Goal: Information Seeking & Learning: Compare options

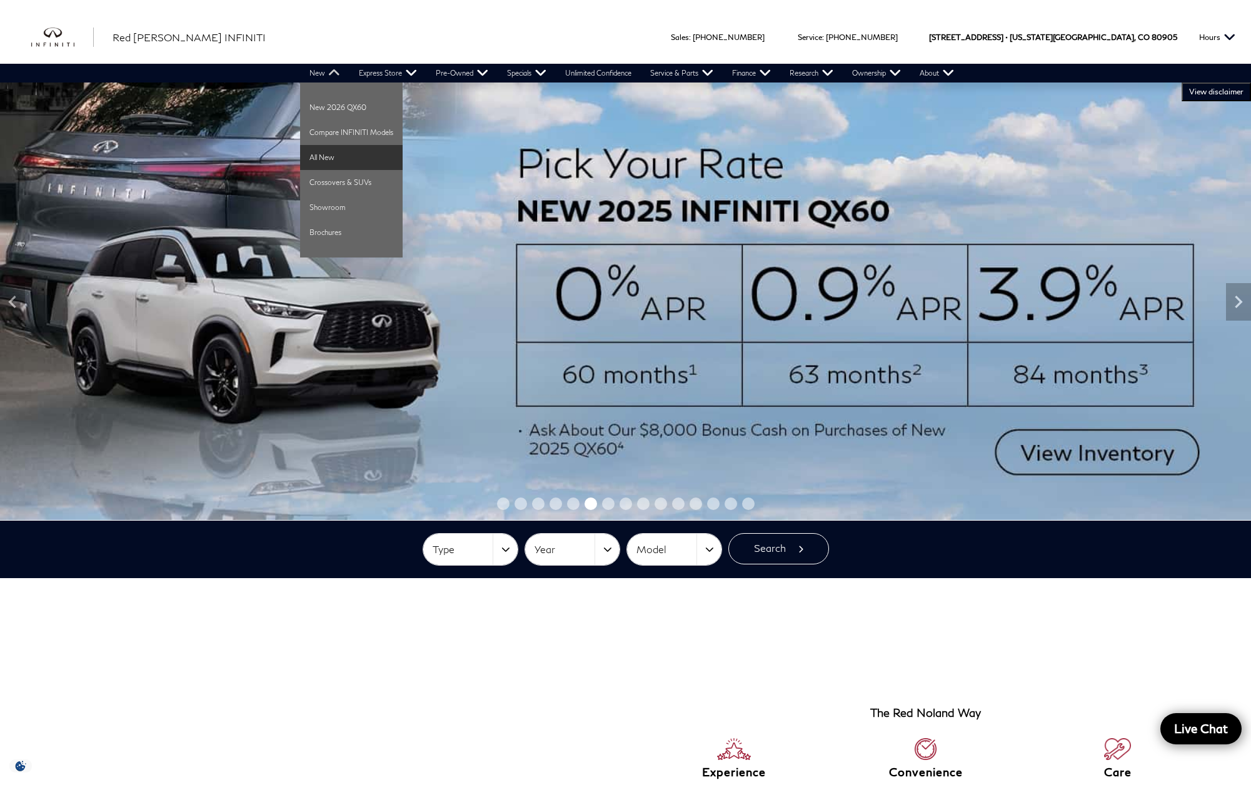
click at [334, 159] on link "All New" at bounding box center [351, 157] width 103 height 25
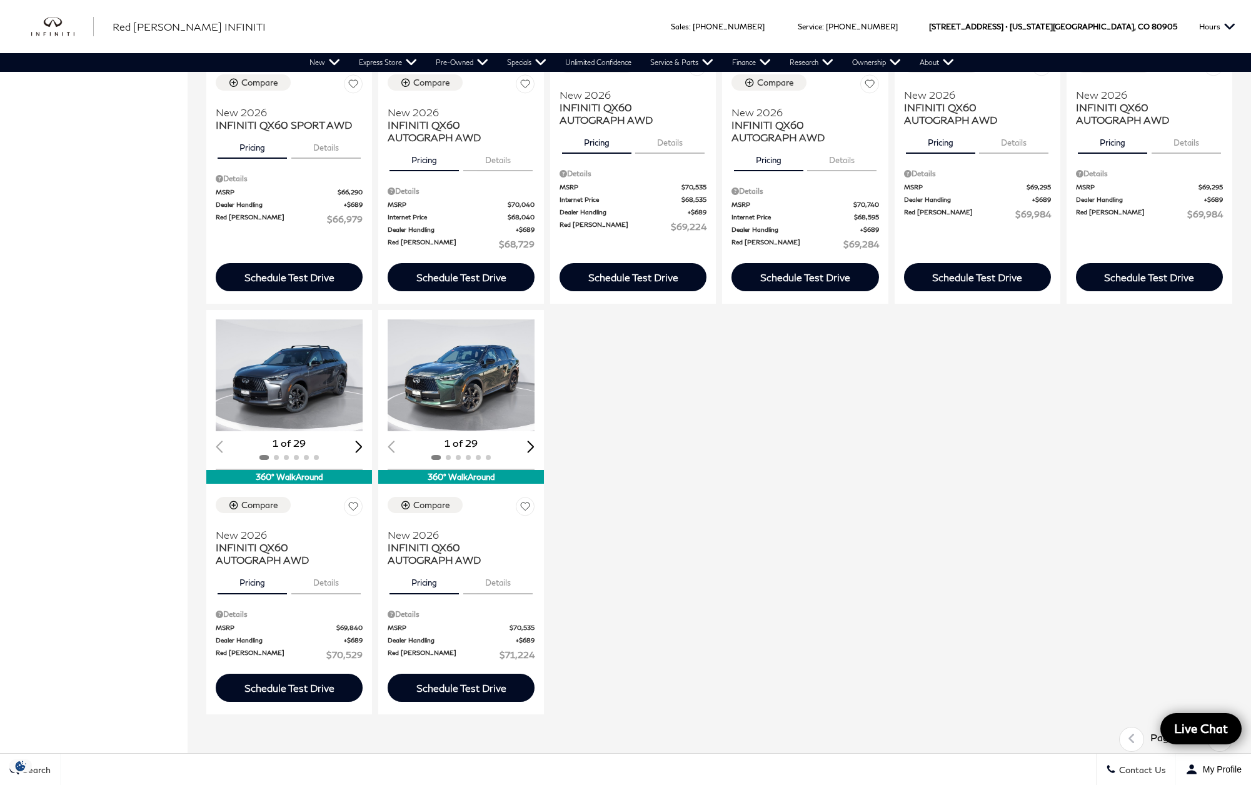
scroll to position [1557, 0]
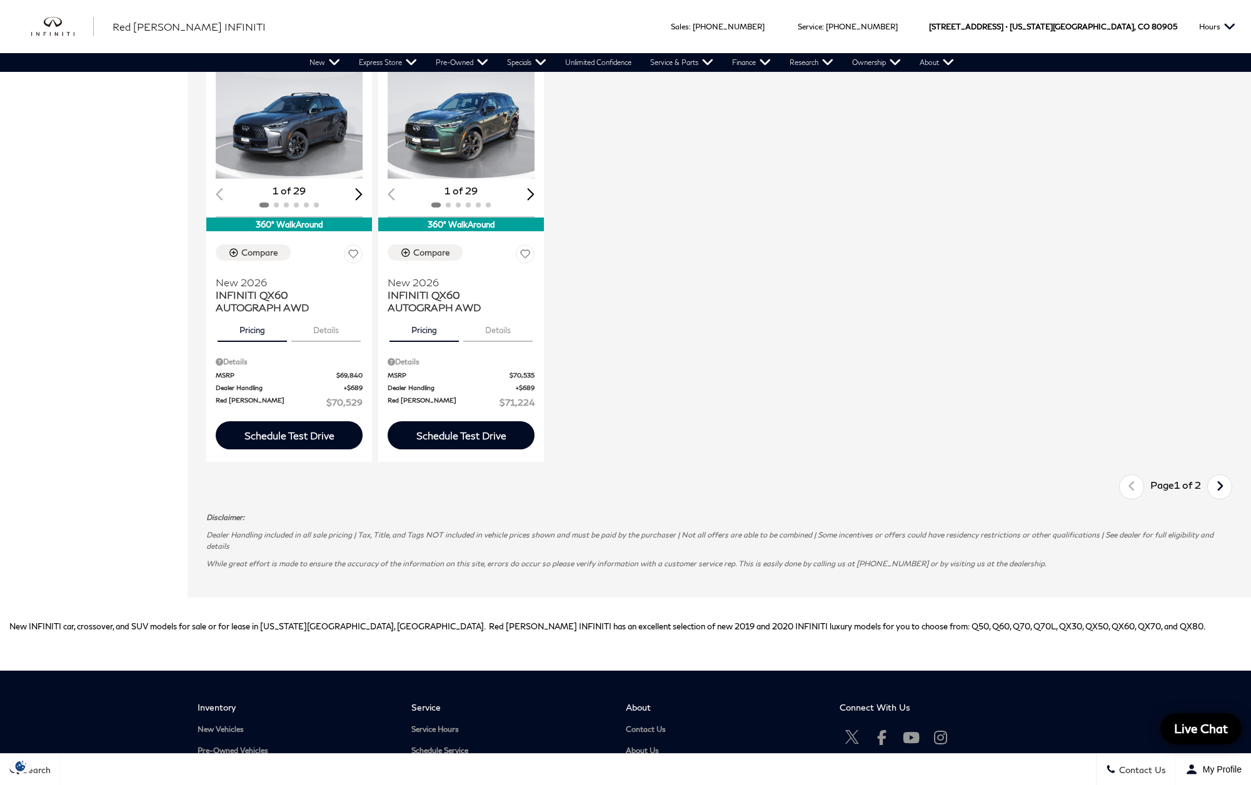
click at [1224, 496] on icon "next page" at bounding box center [1220, 486] width 8 height 20
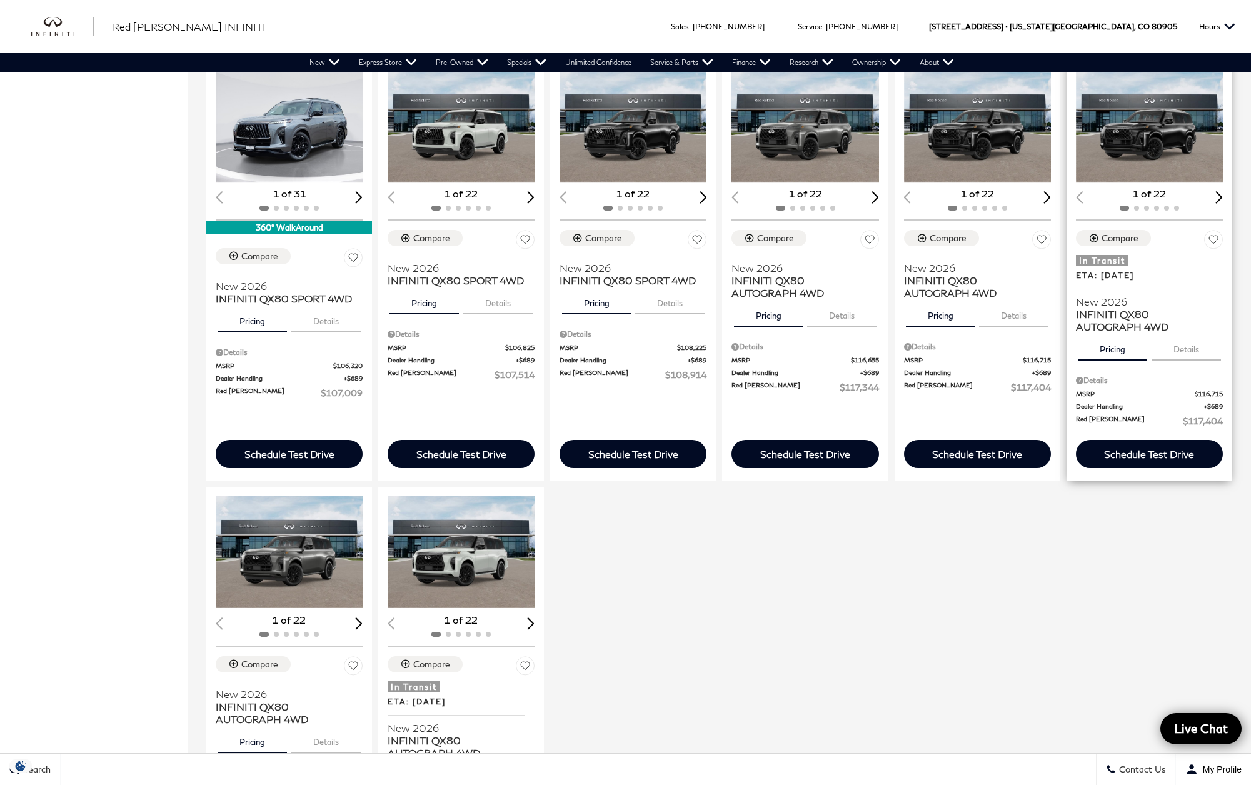
scroll to position [1105, 0]
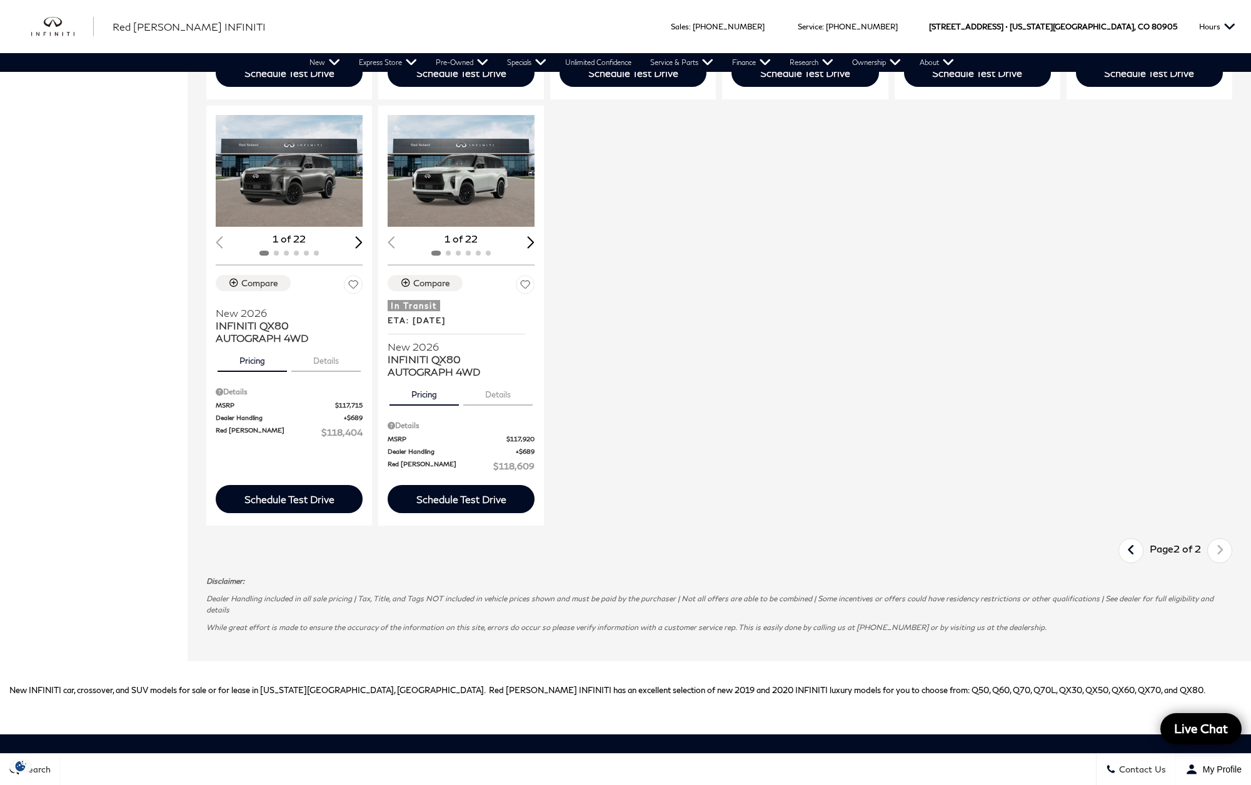
click at [1135, 551] on icon "previous page" at bounding box center [1131, 550] width 8 height 20
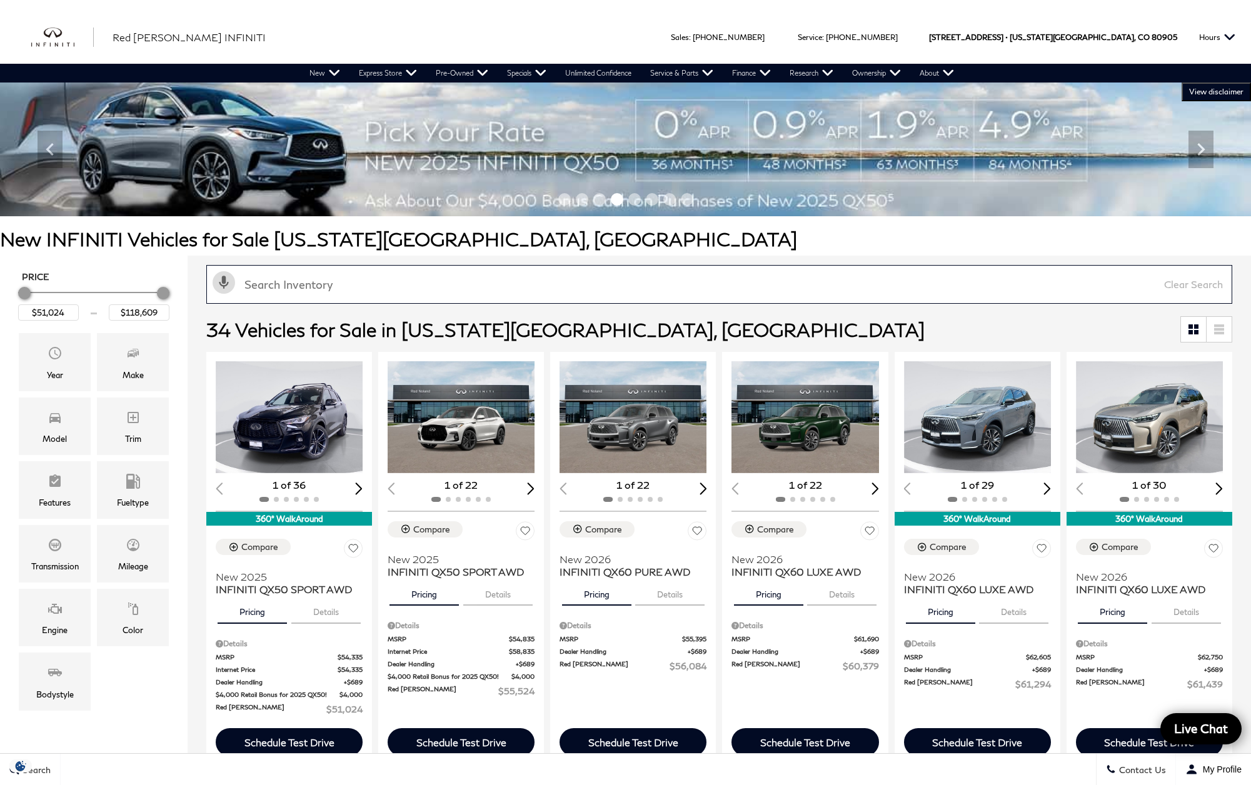
click at [934, 289] on input "text" at bounding box center [719, 284] width 1026 height 39
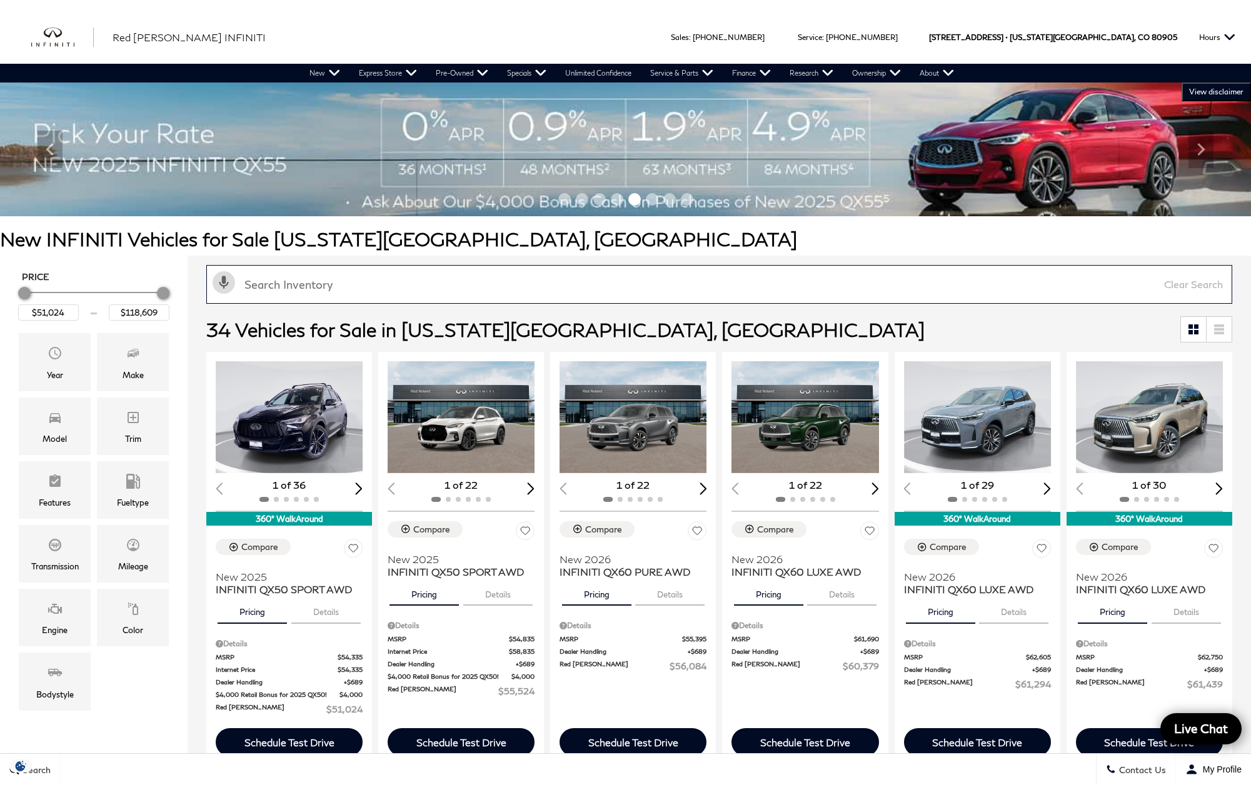
paste input "QX109518"
type input "QX109518"
type input "$51,024"
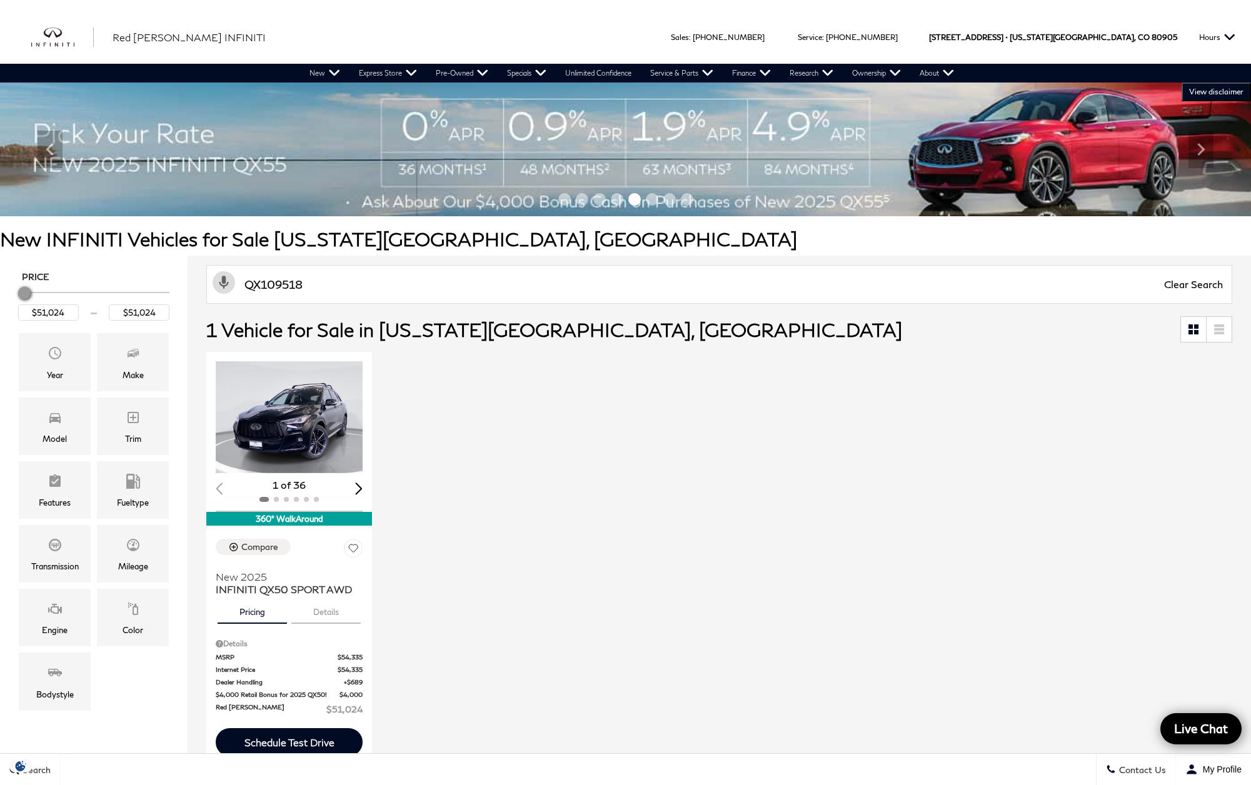
click at [1210, 286] on span "Clear Search" at bounding box center [1193, 285] width 71 height 38
type input "$118,609"
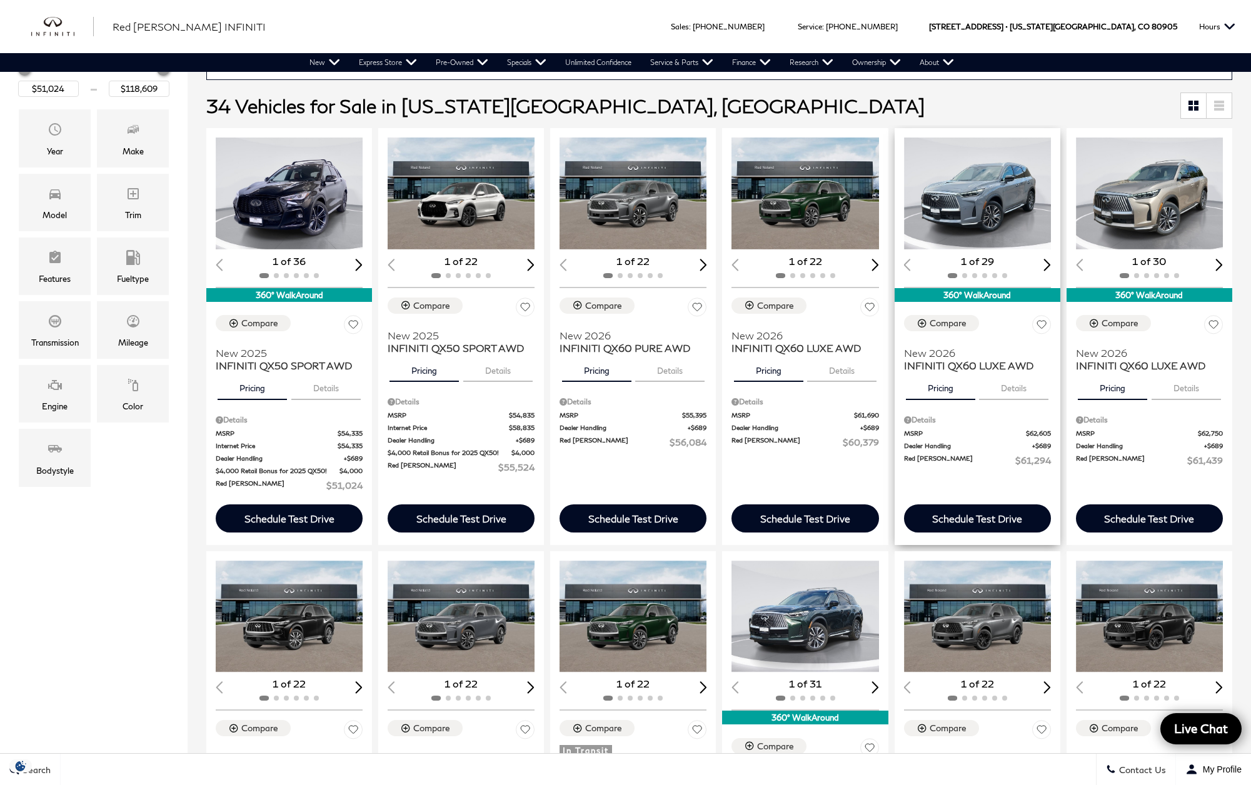
scroll to position [208, 0]
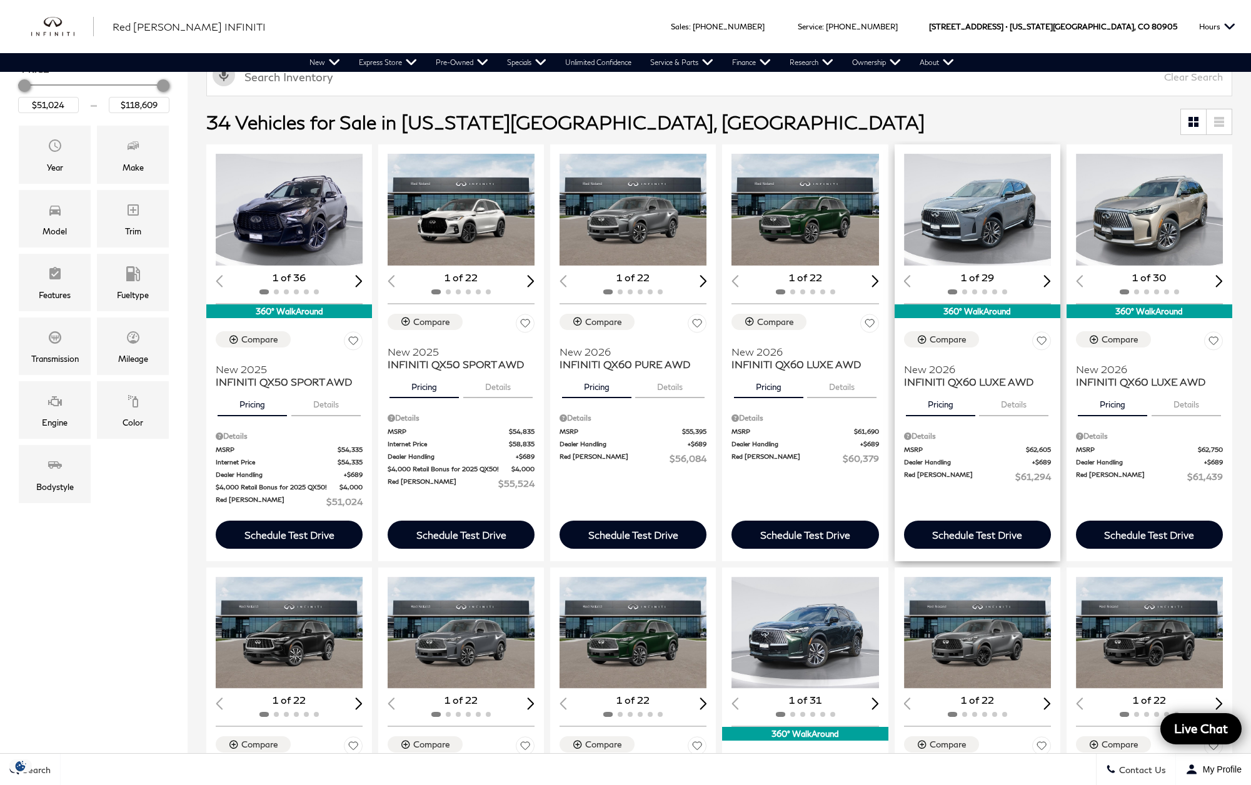
click at [985, 221] on img "1 / 2" at bounding box center [978, 210] width 149 height 112
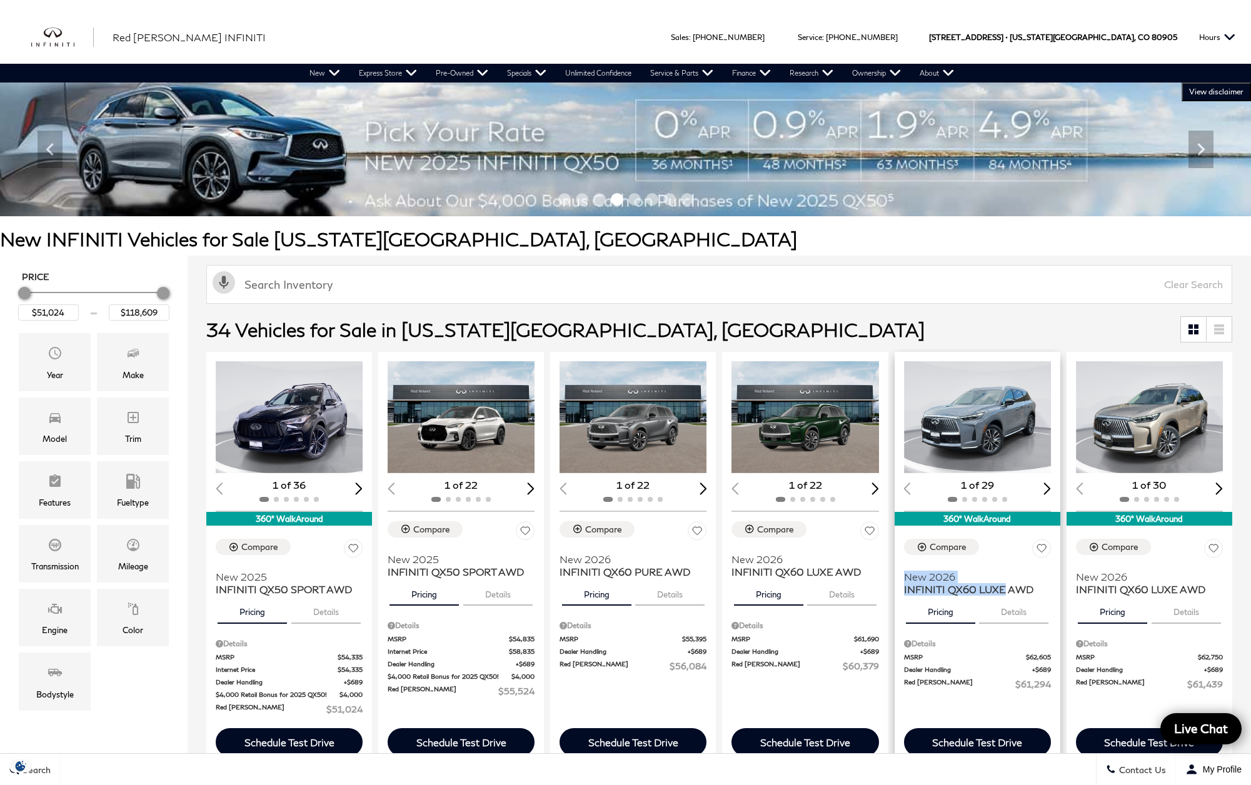
drag, startPoint x: 908, startPoint y: 575, endPoint x: 1015, endPoint y: 588, distance: 107.7
click at [1015, 588] on div "Compare New 2026 INFINITI QX60 LUXE AWD Pricing Details Details MSRP $62,605 De…" at bounding box center [978, 615] width 166 height 170
copy h2 "New 2026 INFINITI QX60 LUXE"
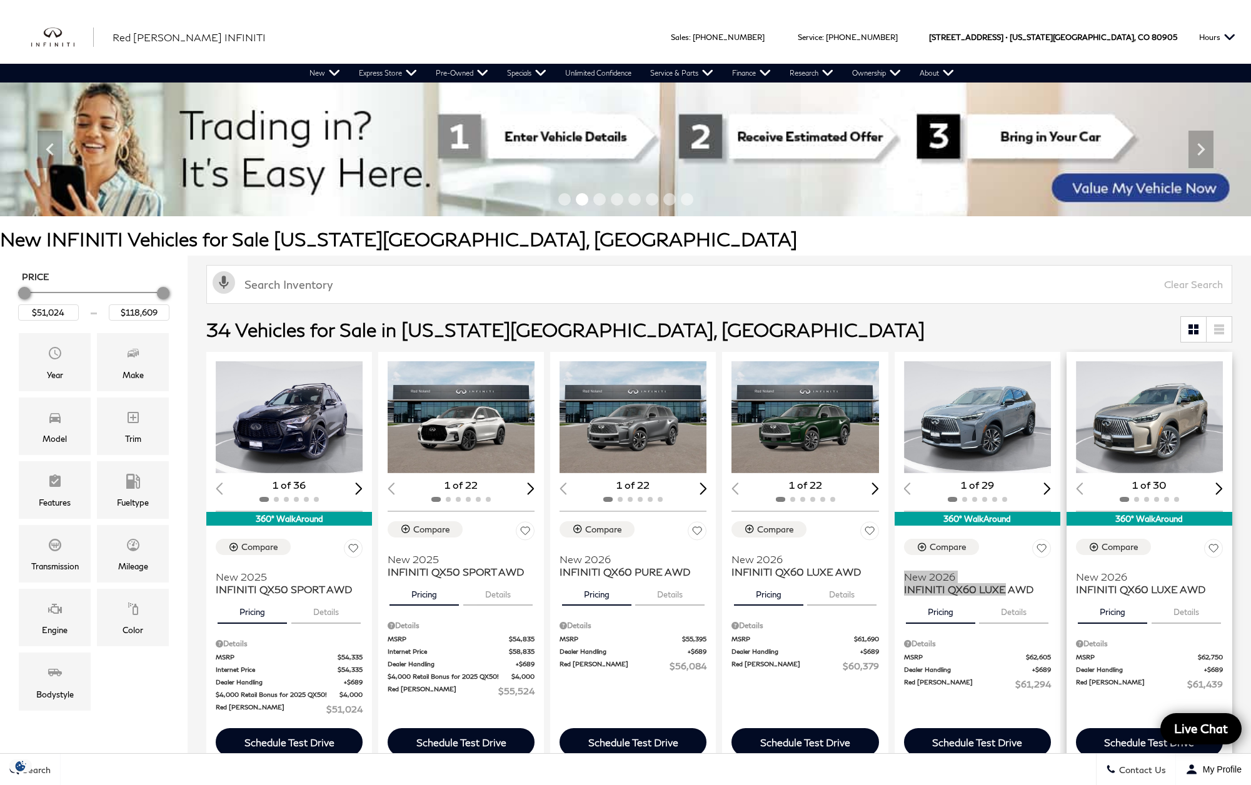
scroll to position [106, 0]
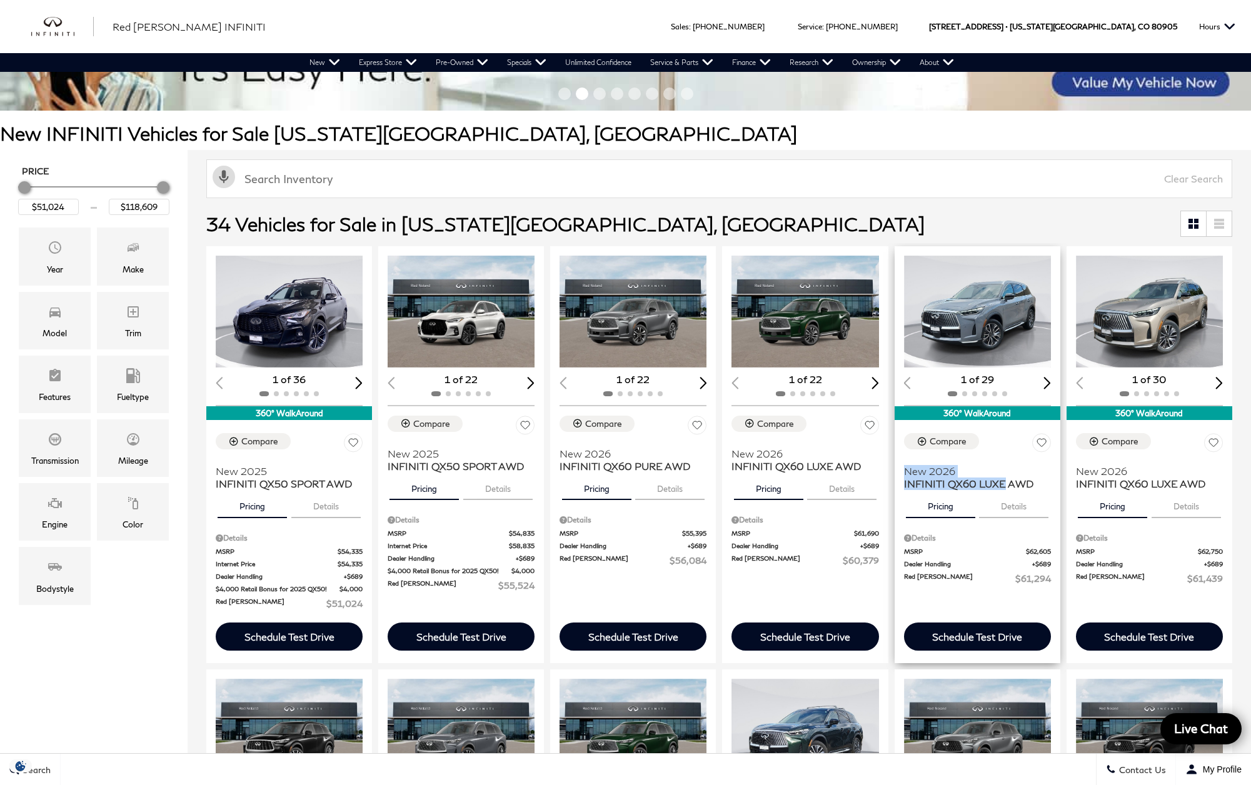
click at [1023, 508] on button "Details" at bounding box center [1013, 504] width 69 height 28
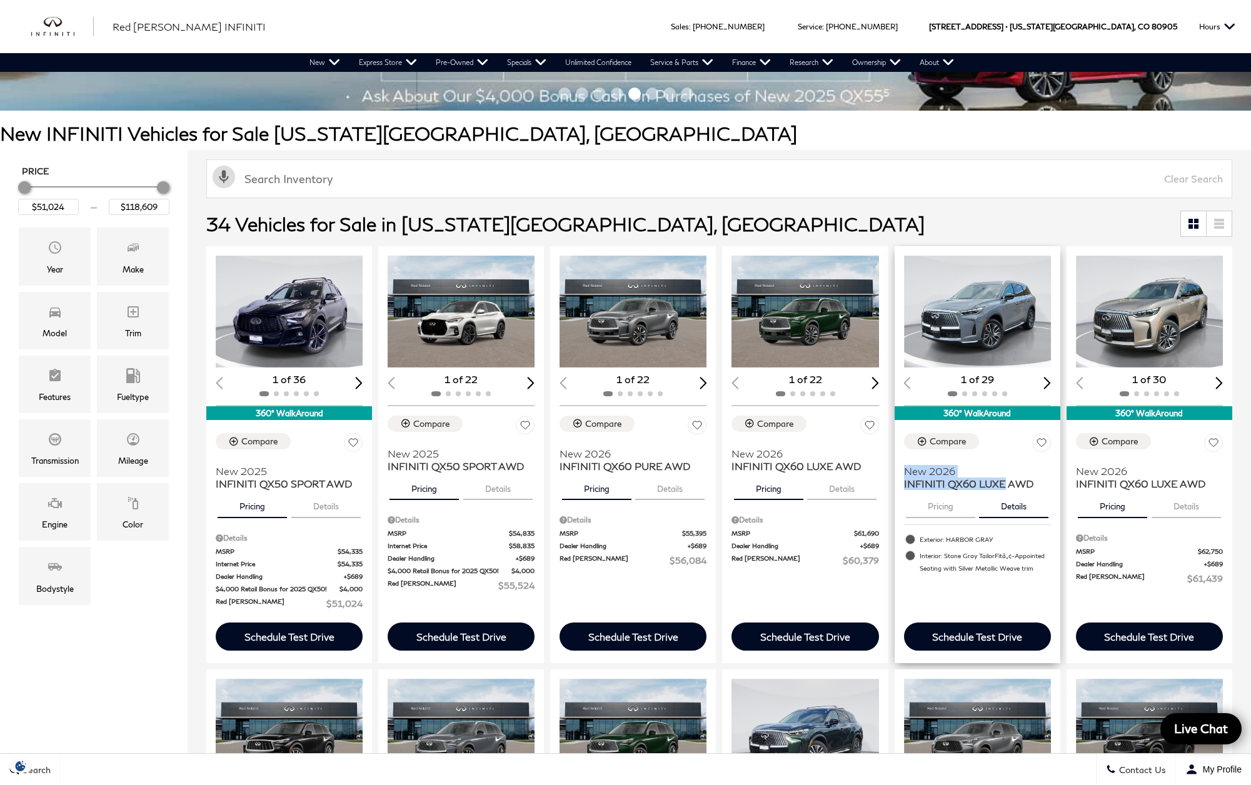
click at [986, 316] on img "1 / 2" at bounding box center [978, 312] width 149 height 112
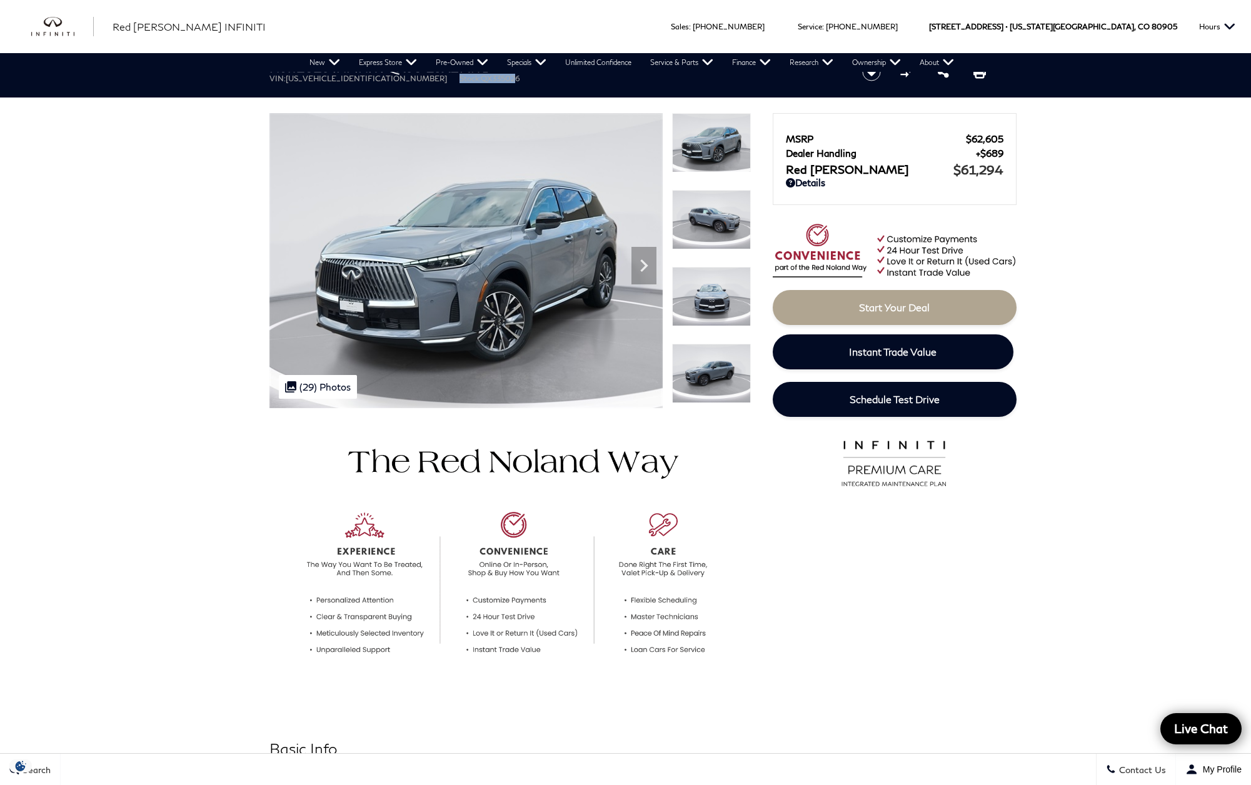
drag, startPoint x: 380, startPoint y: 79, endPoint x: 448, endPoint y: 81, distance: 67.6
click at [448, 81] on ul "VIN: 5N1AL1FS2TC335026 Stock: QX335026" at bounding box center [555, 78] width 572 height 9
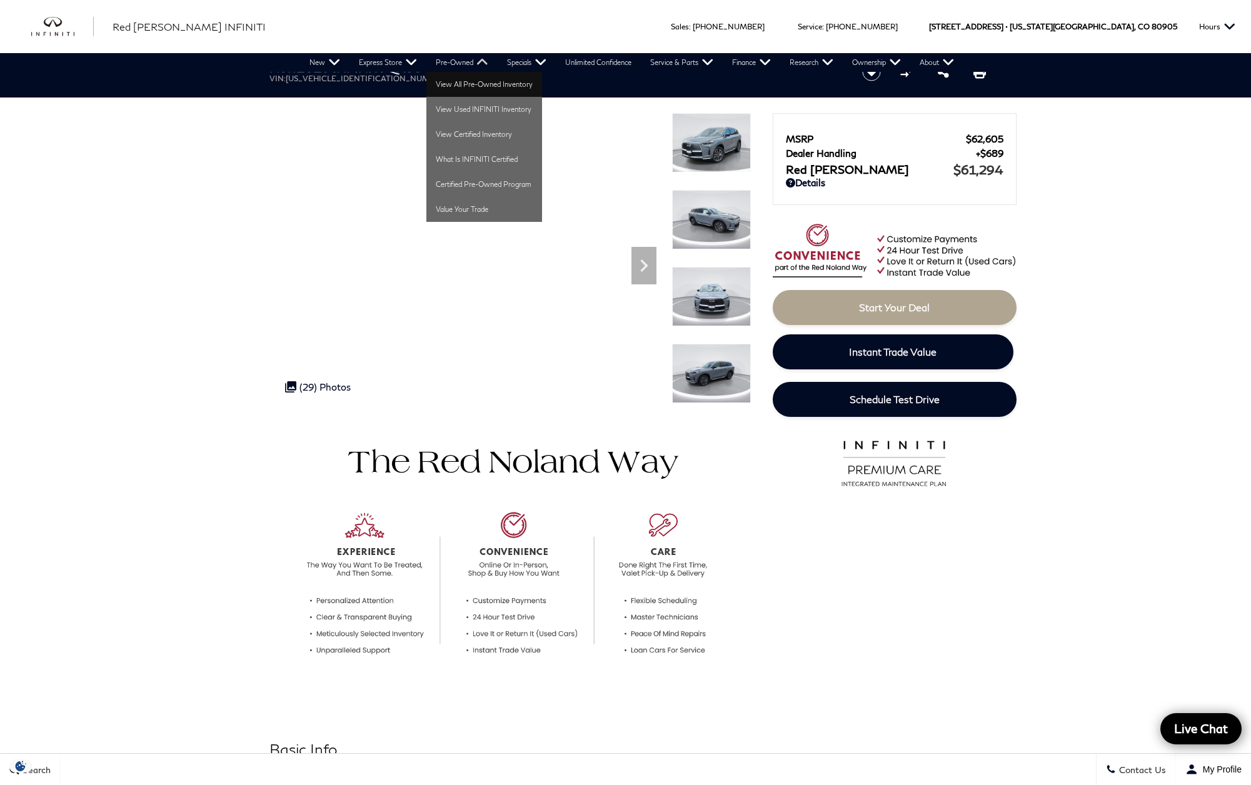
click at [463, 78] on link "View All Pre-Owned Inventory" at bounding box center [484, 84] width 116 height 25
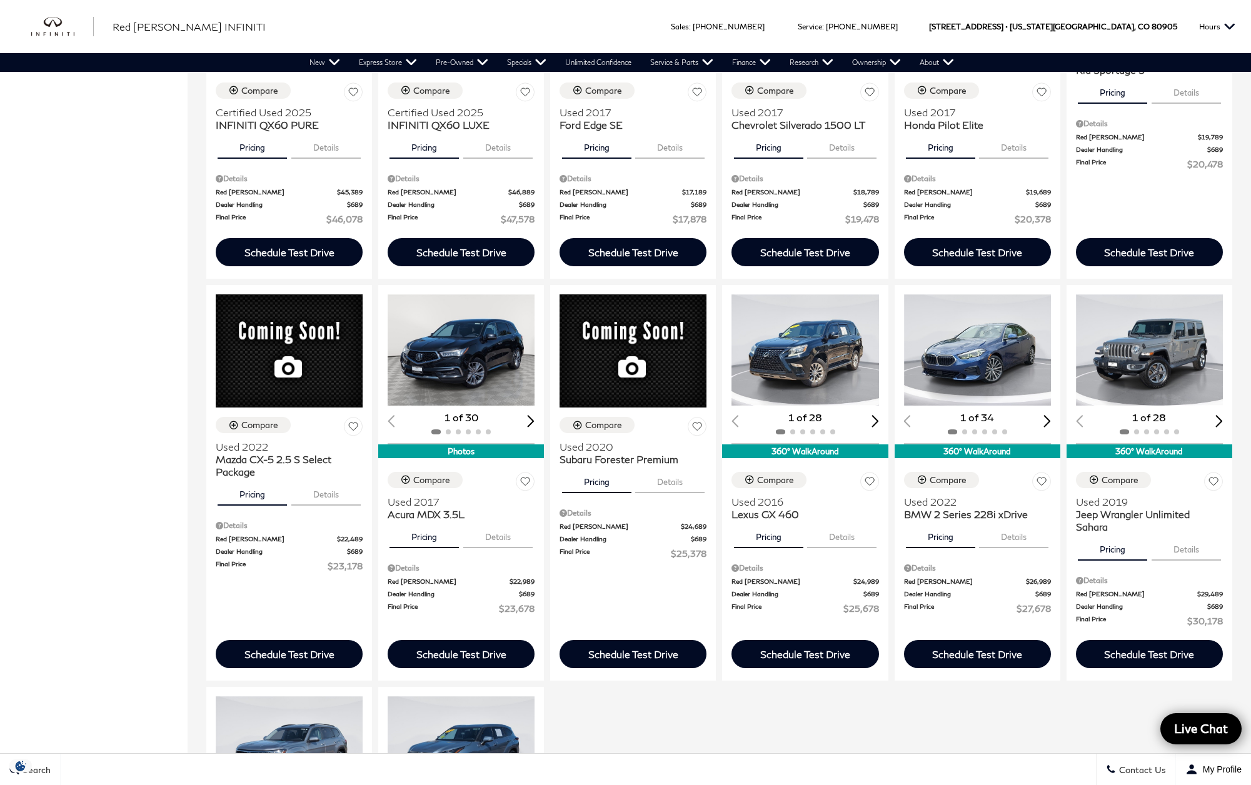
scroll to position [1273, 0]
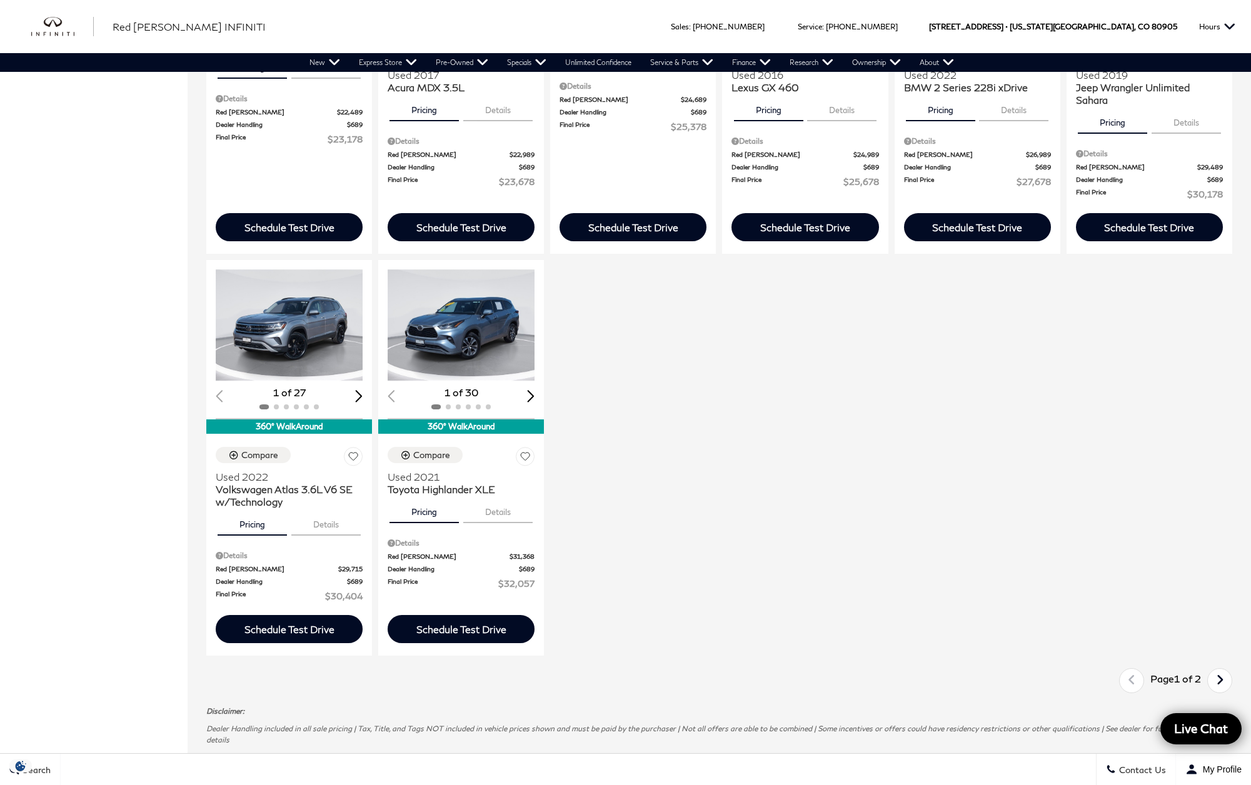
click at [1224, 690] on icon "next page" at bounding box center [1220, 680] width 8 height 20
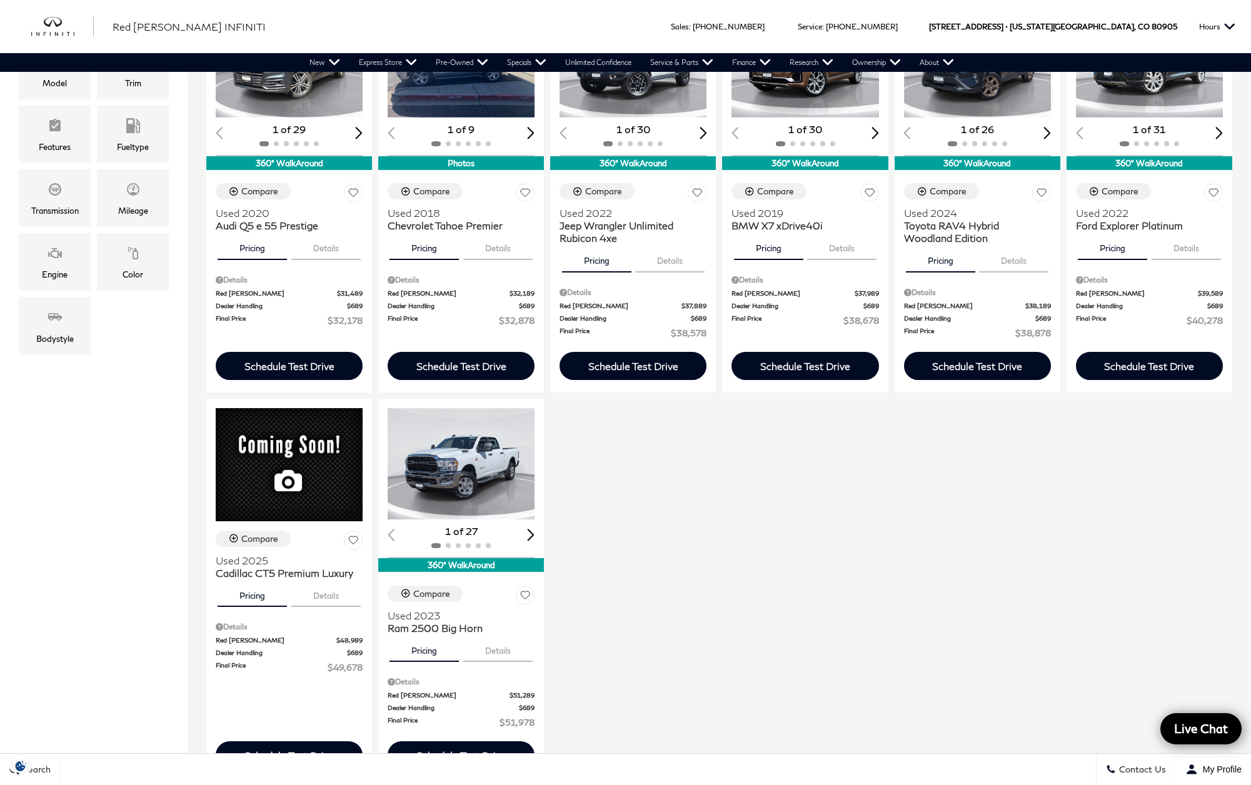
scroll to position [220, 0]
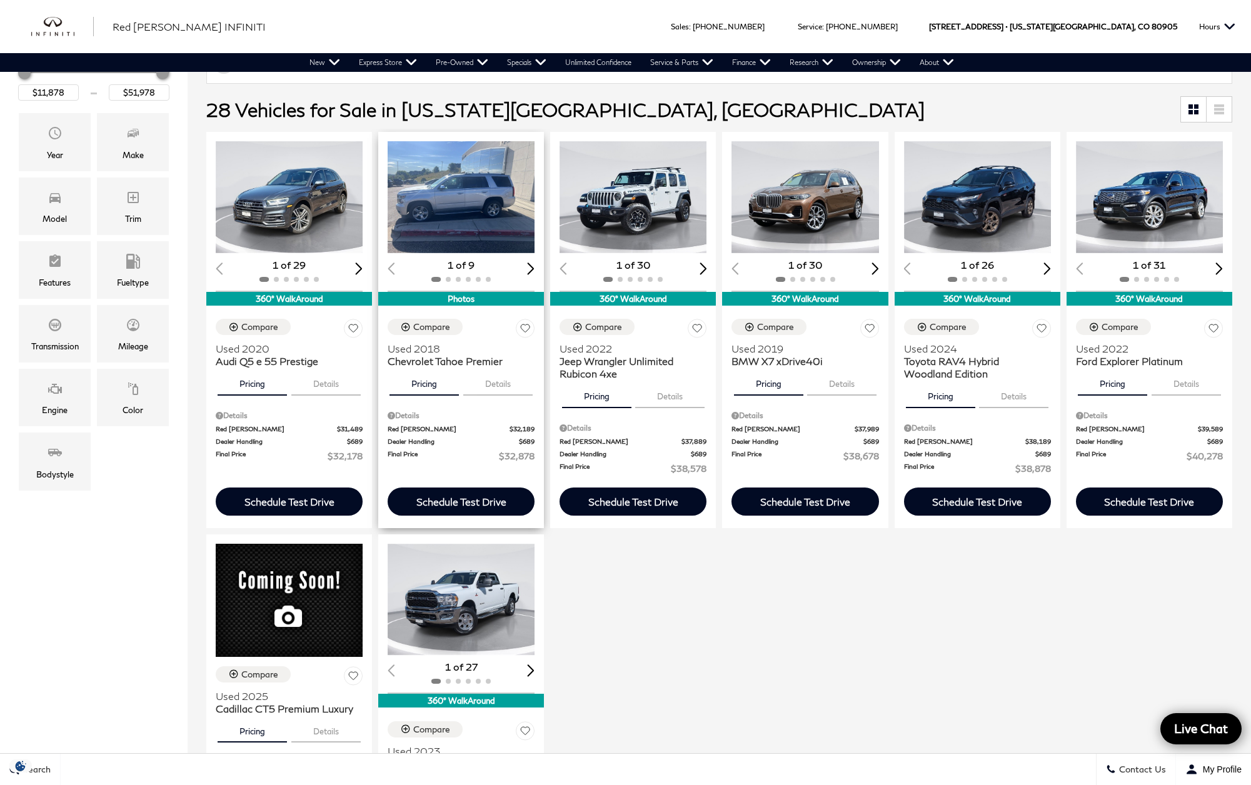
click at [533, 267] on div "Next slide" at bounding box center [532, 269] width 8 height 12
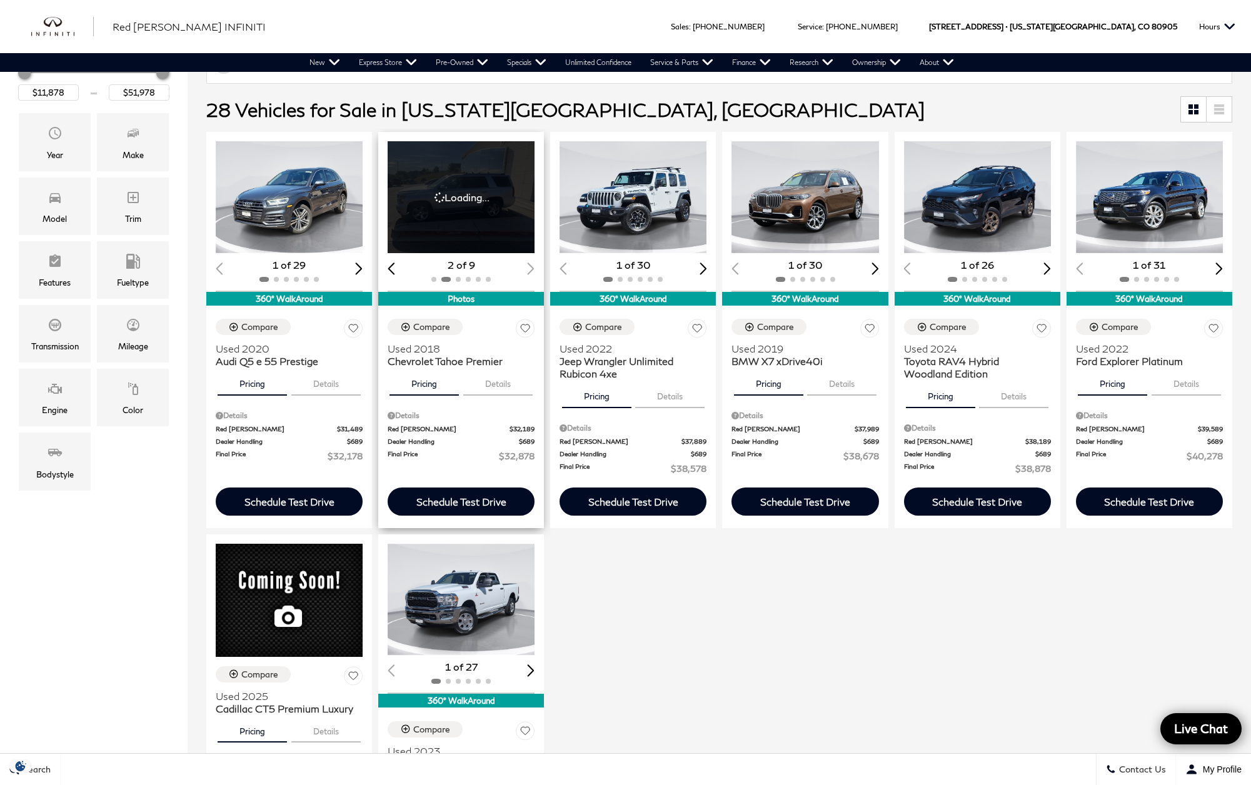
click at [390, 269] on div "Previous slide" at bounding box center [392, 269] width 8 height 12
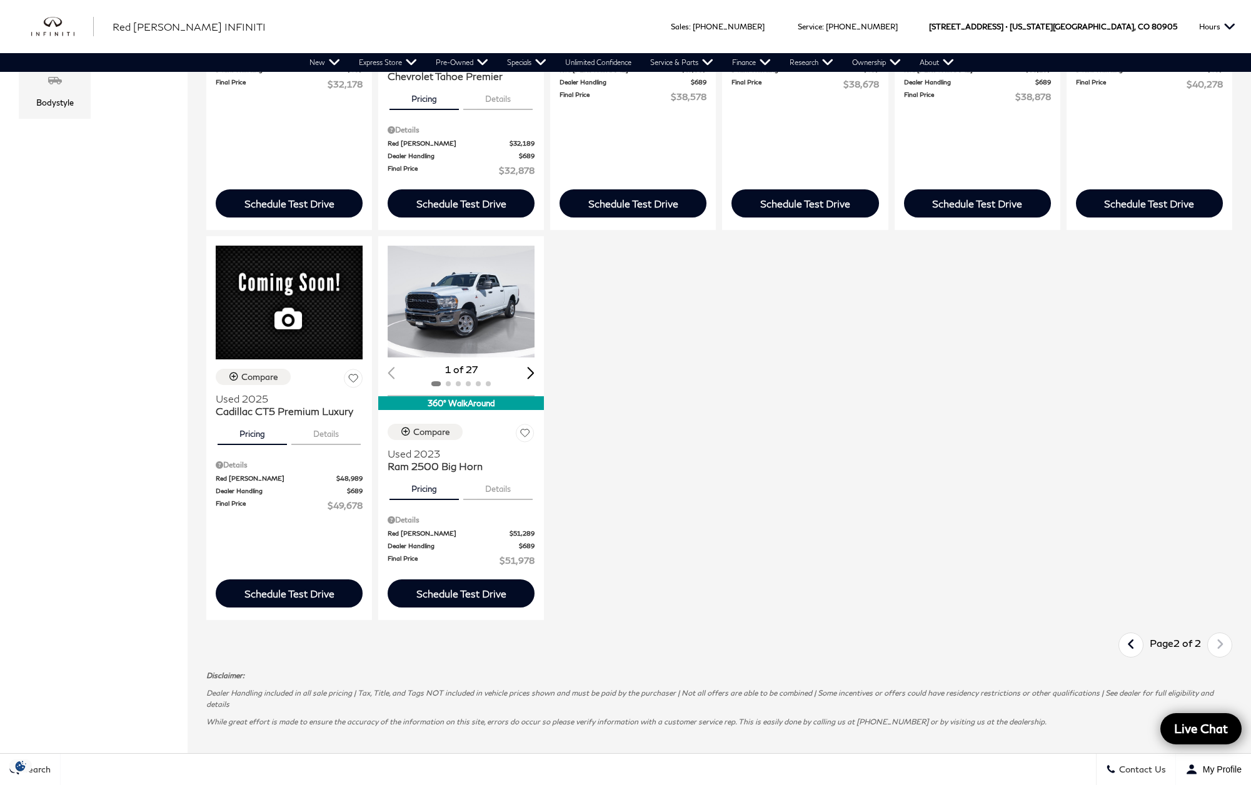
scroll to position [698, 0]
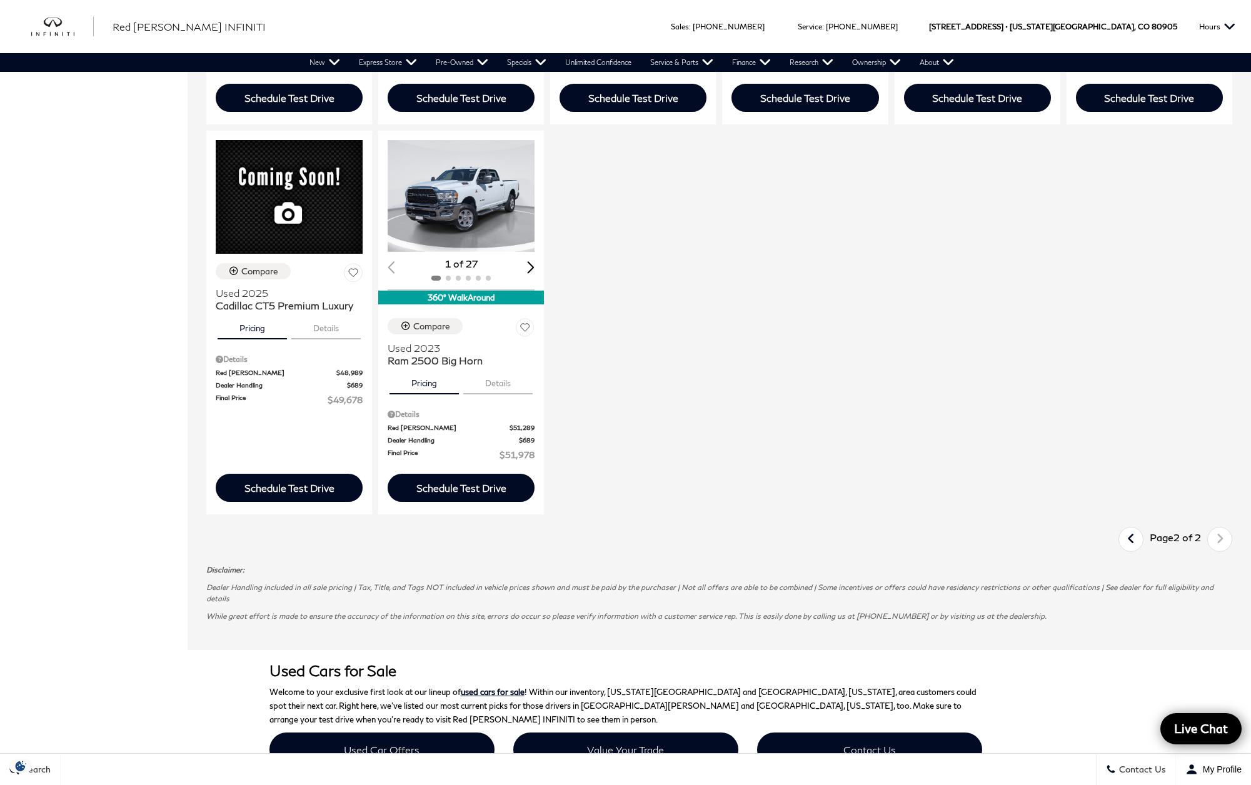
click at [1135, 540] on icon "previous page" at bounding box center [1131, 539] width 8 height 20
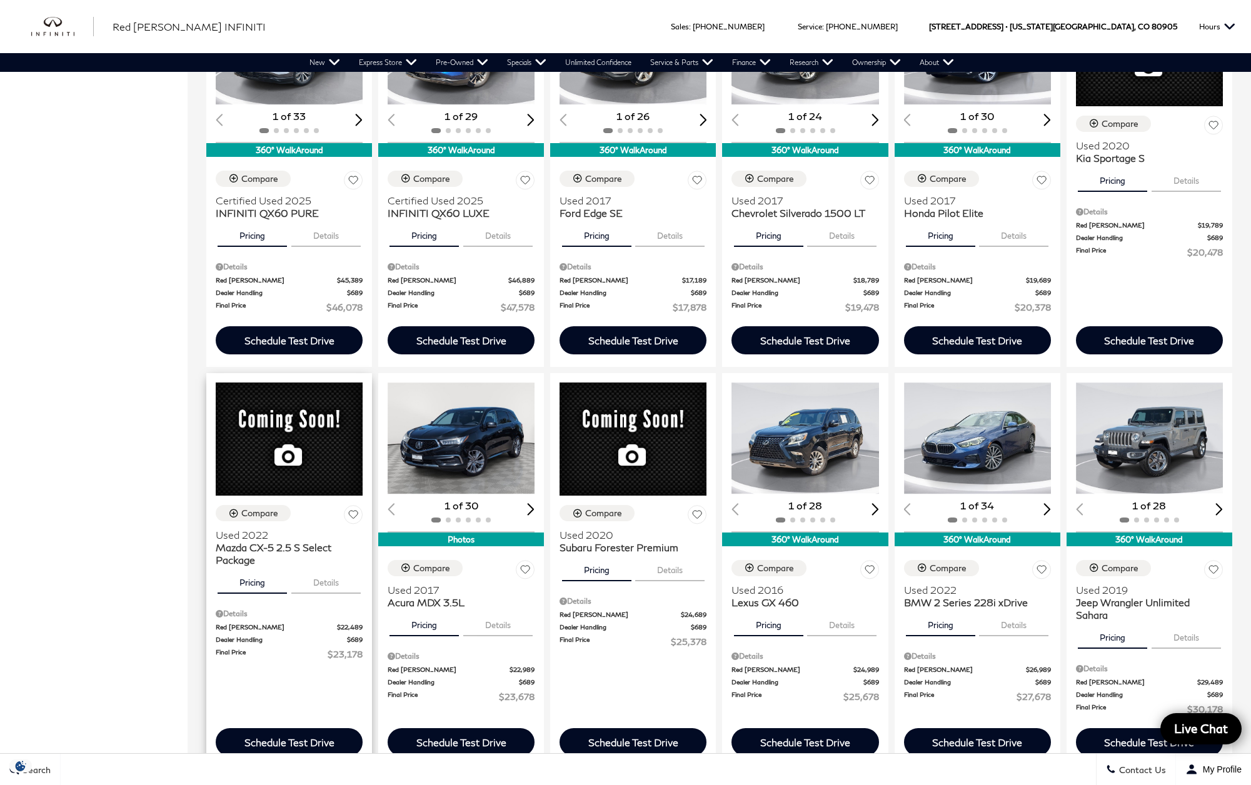
scroll to position [859, 0]
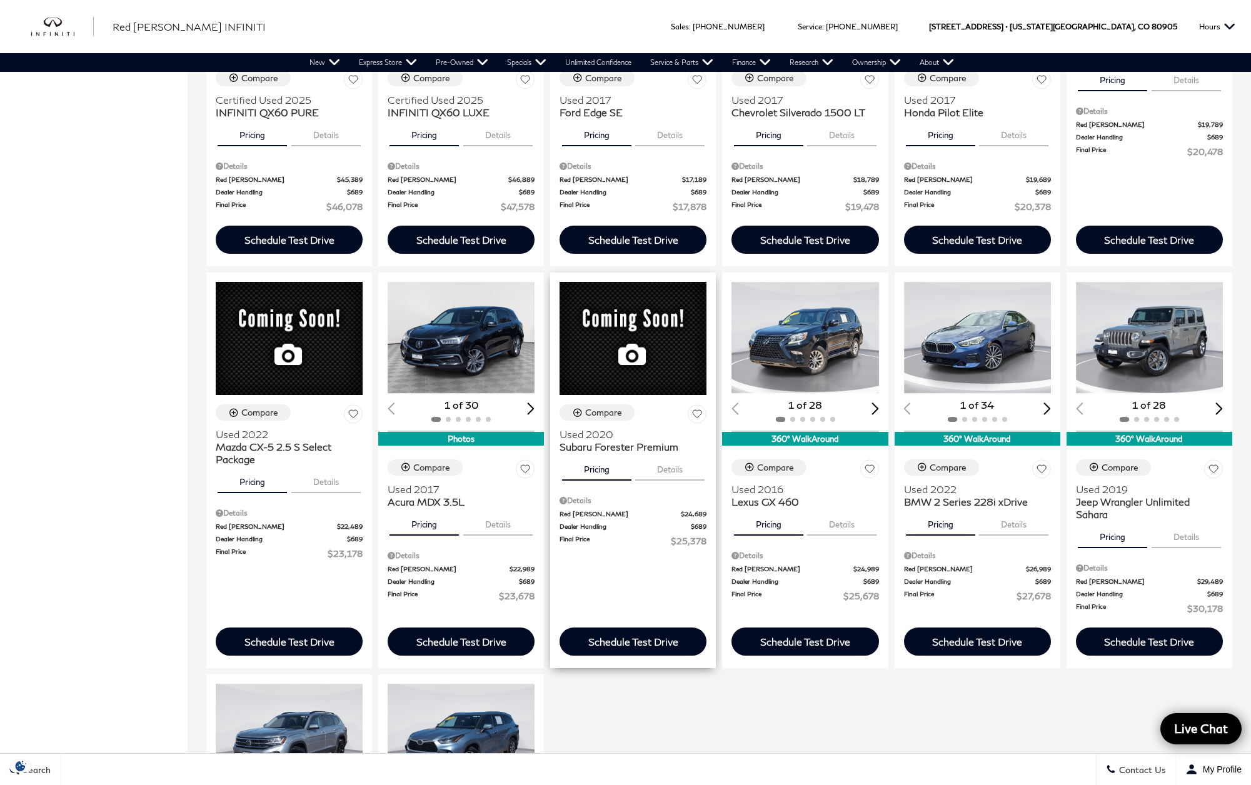
click at [679, 481] on button "Details" at bounding box center [669, 467] width 69 height 28
click at [591, 481] on button "Pricing" at bounding box center [596, 467] width 69 height 28
click at [591, 453] on span "Subaru Forester Premium" at bounding box center [629, 447] width 138 height 13
click at [603, 441] on span "Used 2020" at bounding box center [629, 434] width 138 height 13
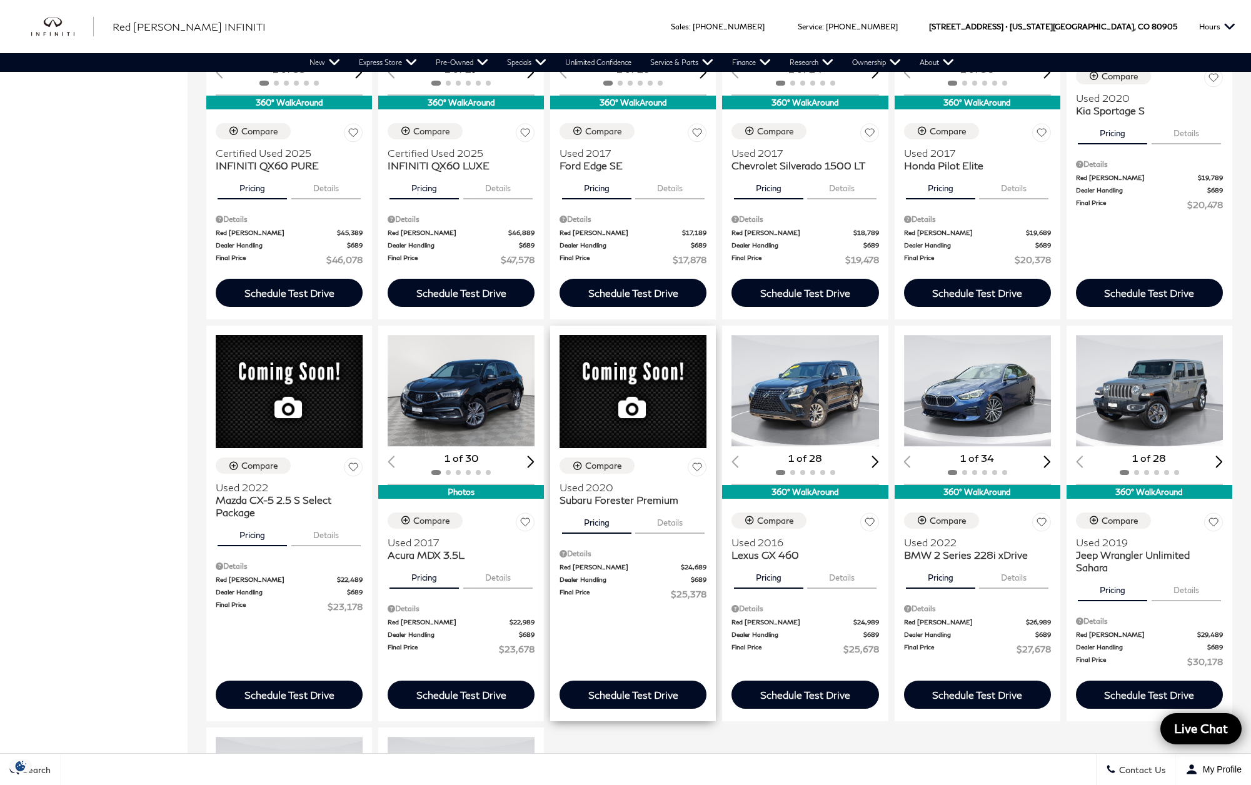
scroll to position [828, 0]
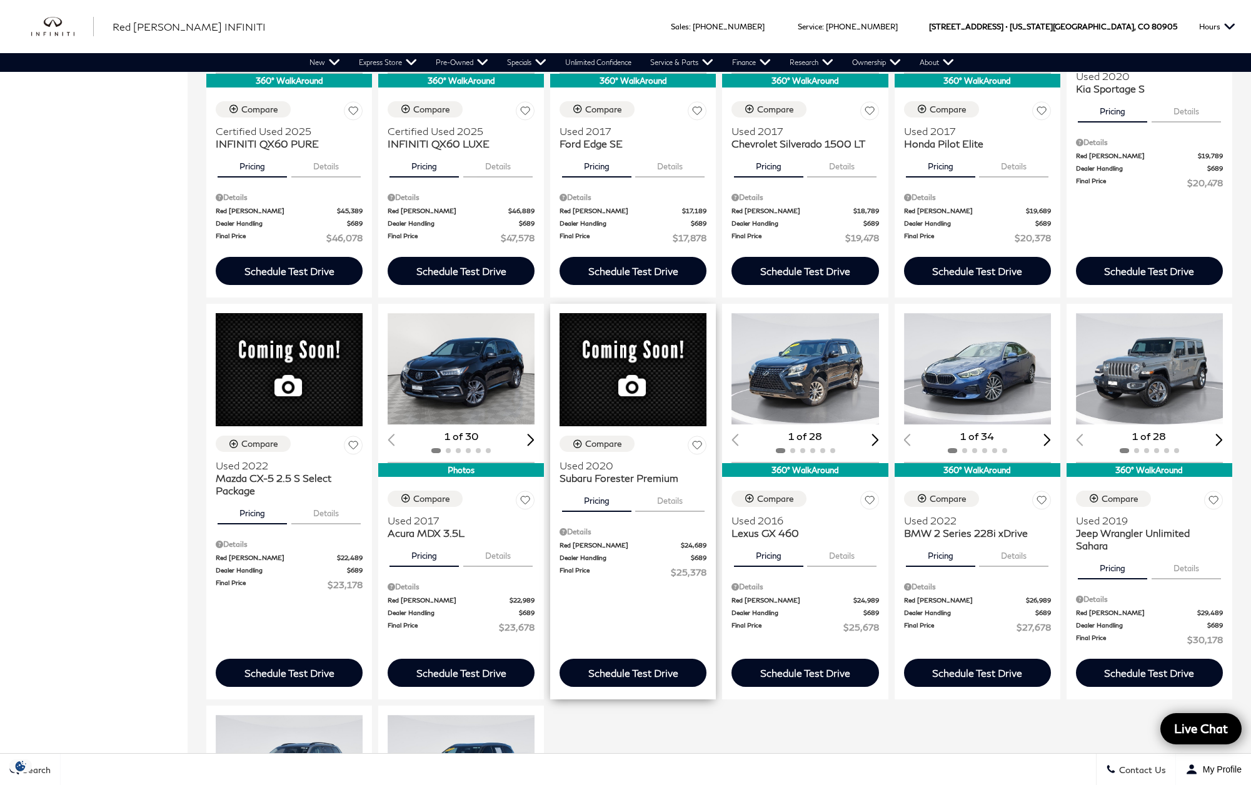
click at [592, 472] on span "Used 2020" at bounding box center [629, 466] width 138 height 13
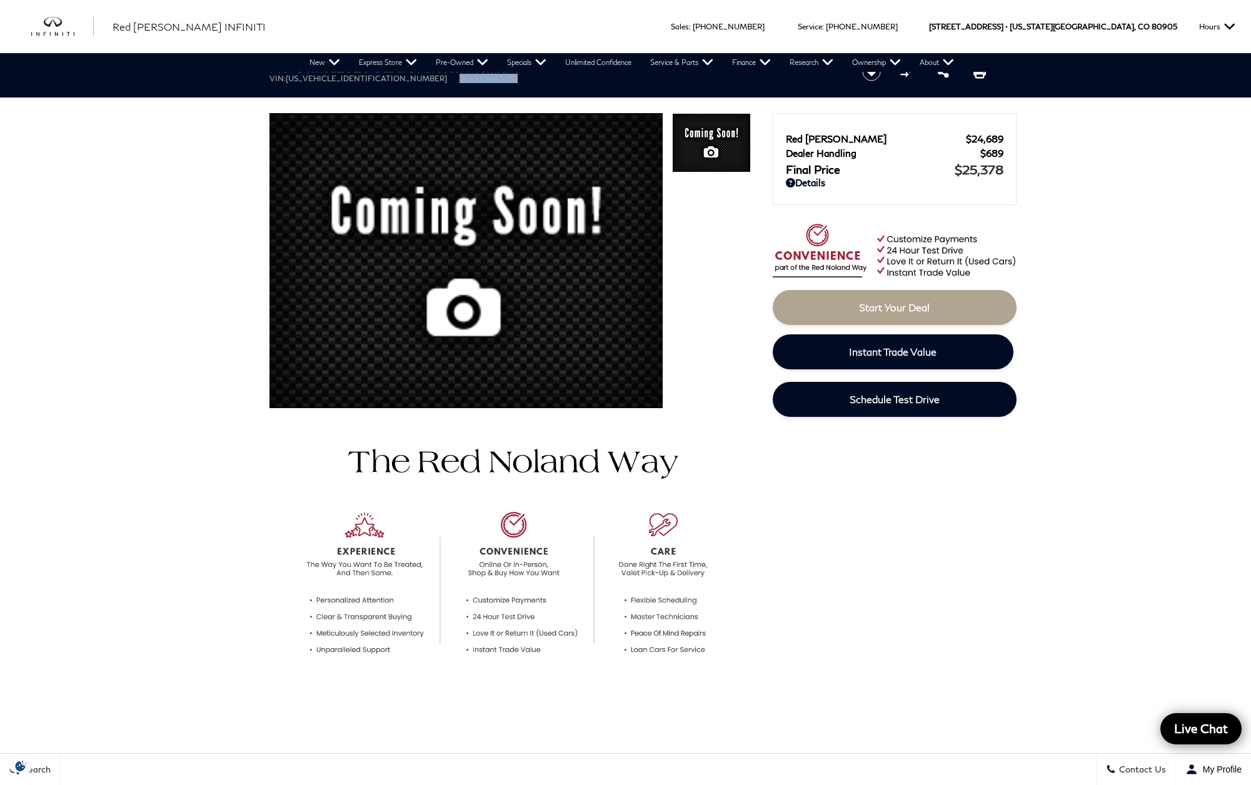
drag, startPoint x: 384, startPoint y: 80, endPoint x: 455, endPoint y: 79, distance: 71.3
click at [455, 79] on ul "VIN: [US_VEHICLE_IDENTIFICATION_NUMBER] Stock: UI443035" at bounding box center [555, 78] width 572 height 9
copy li "Stock: UI443035"
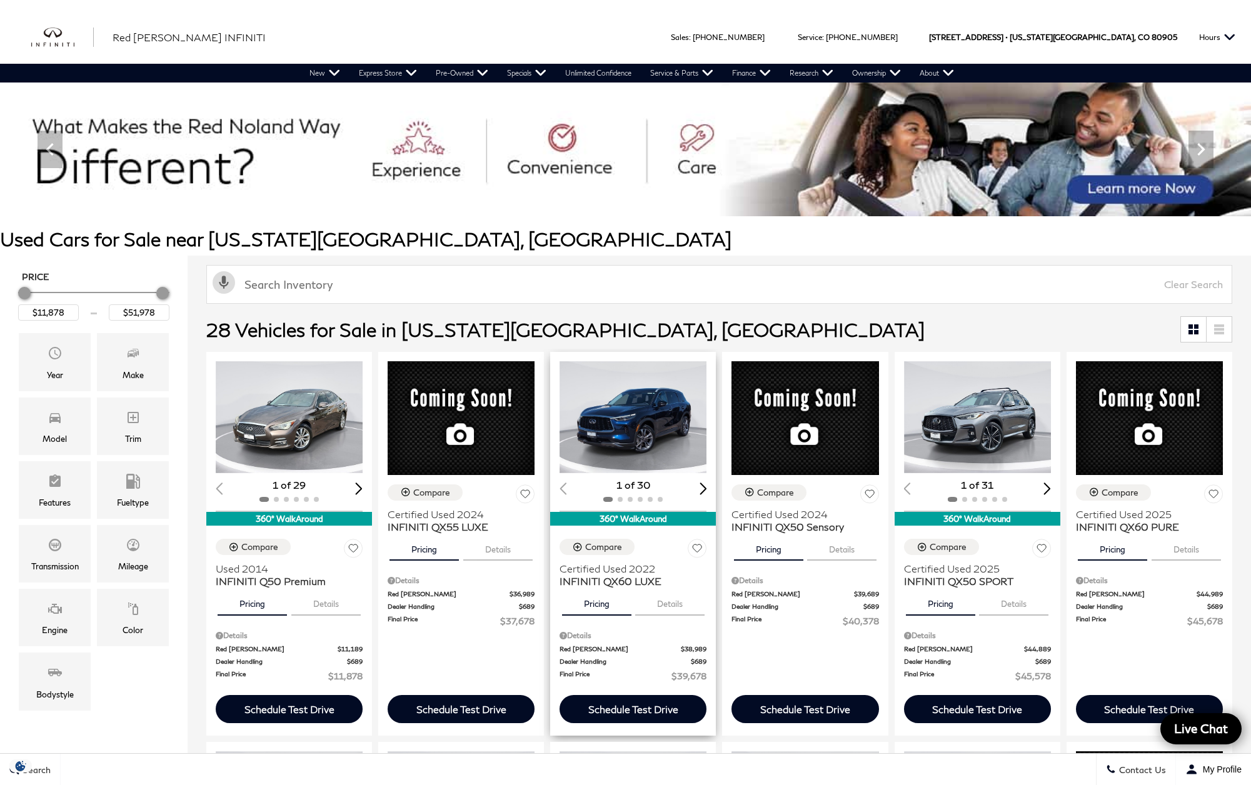
click at [660, 419] on img "1 / 2" at bounding box center [634, 417] width 149 height 112
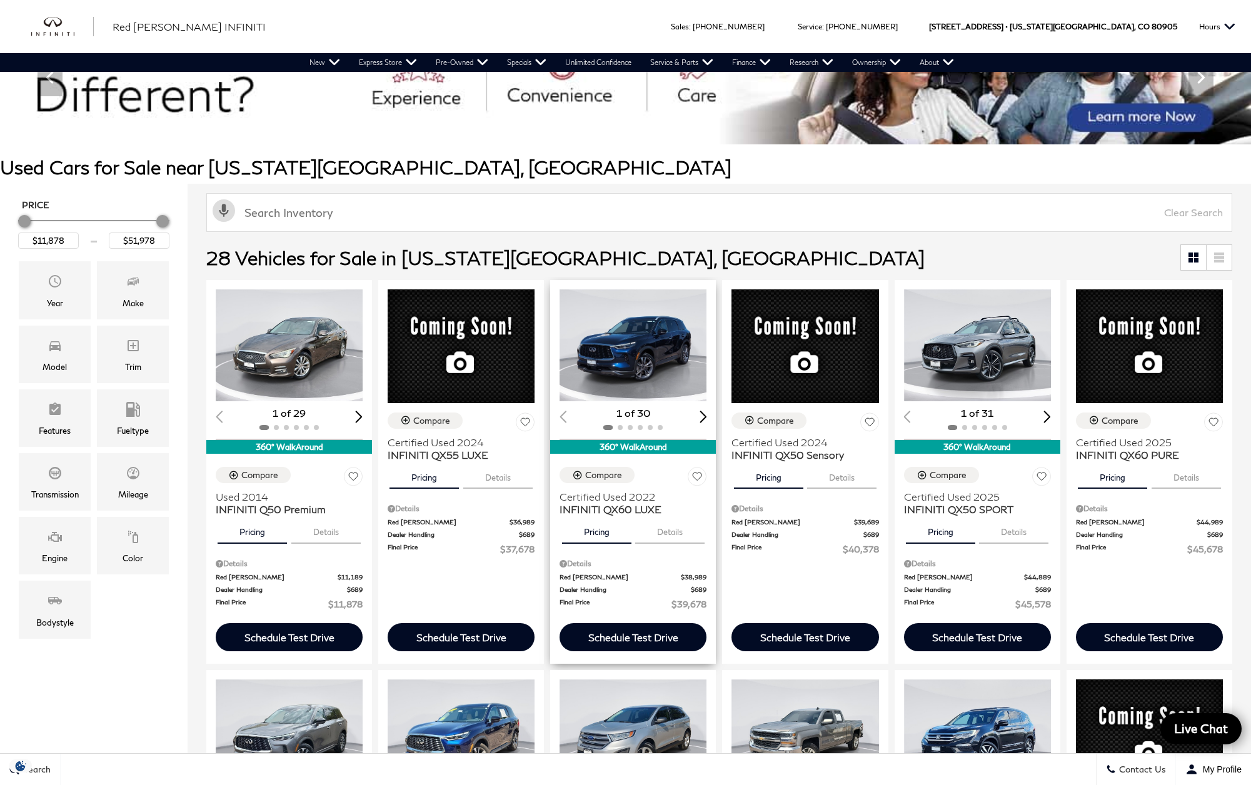
drag, startPoint x: 605, startPoint y: 478, endPoint x: 620, endPoint y: 490, distance: 18.8
drag, startPoint x: 606, startPoint y: 495, endPoint x: 631, endPoint y: 497, distance: 25.1
click at [635, 366] on img "1 / 2" at bounding box center [634, 345] width 149 height 112
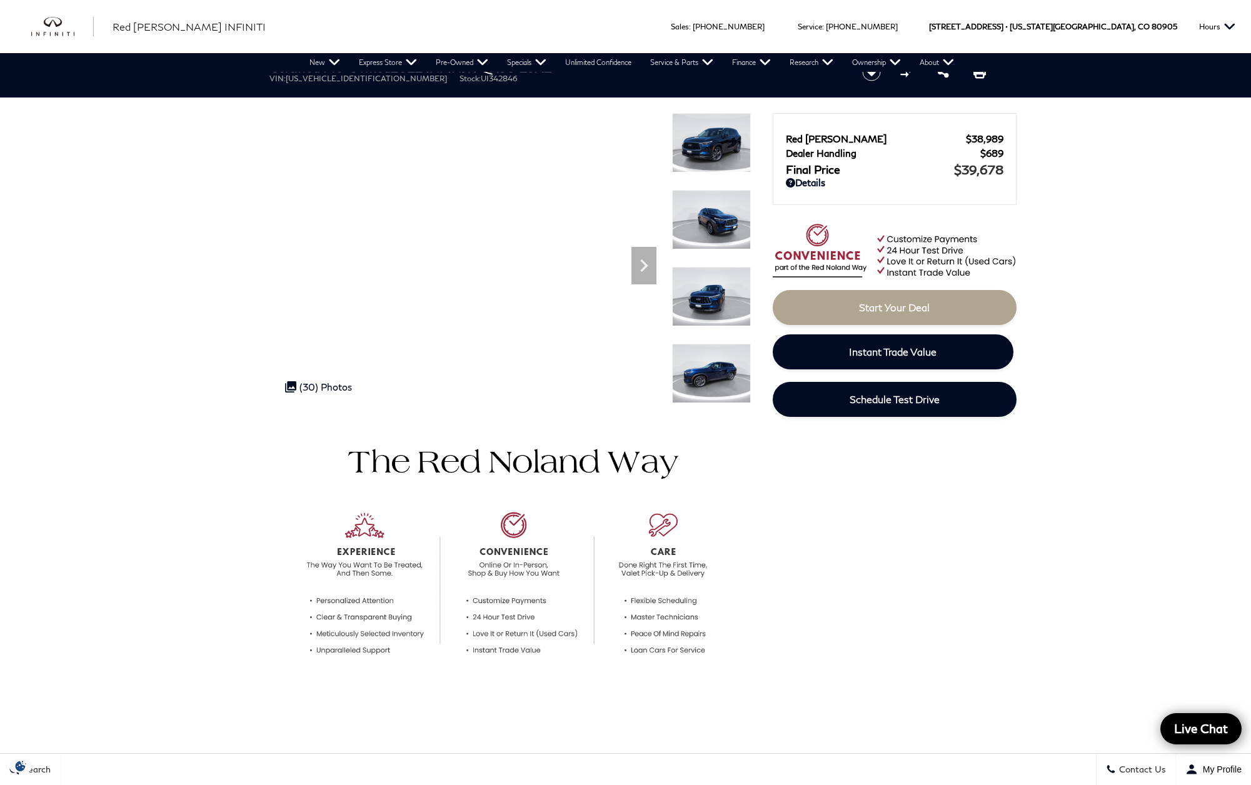
drag, startPoint x: 383, startPoint y: 83, endPoint x: 448, endPoint y: 85, distance: 65.7
click at [448, 85] on div "Certified Pre-Owned 2022 INFINITI QX60 LUXE VIN: [US_VEHICLE_IDENTIFICATION_NUM…" at bounding box center [551, 72] width 600 height 42
drag, startPoint x: 446, startPoint y: 82, endPoint x: 383, endPoint y: 83, distance: 62.5
click ul "VIN: [US_VEHICLE_IDENTIFICATION_NUMBER] Stock: UI342846"
copy li "Stock: UI342846"
